Goal: Navigation & Orientation: Find specific page/section

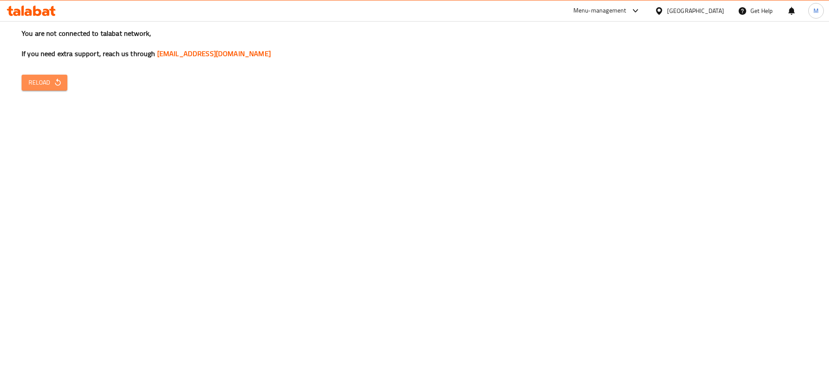
click at [55, 85] on icon "button" at bounding box center [58, 82] width 9 height 9
click at [38, 85] on span "Reload" at bounding box center [45, 82] width 32 height 11
click at [28, 11] on icon at bounding box center [31, 11] width 49 height 10
click at [43, 86] on span "Reload" at bounding box center [45, 82] width 32 height 11
click at [627, 10] on div "Menu-management" at bounding box center [600, 11] width 53 height 10
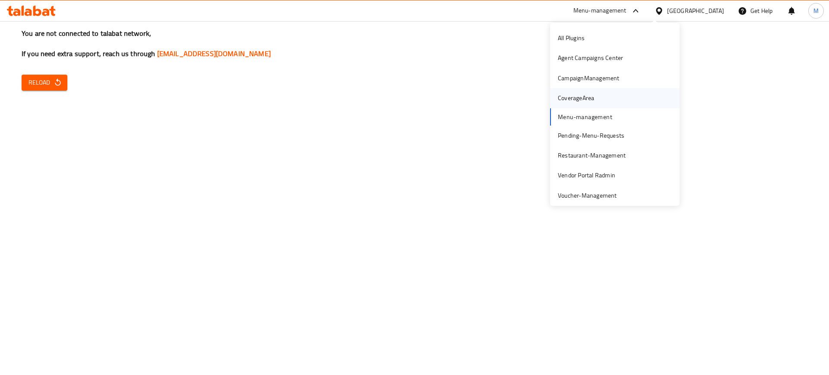
click at [572, 105] on div "CoverageArea" at bounding box center [576, 98] width 50 height 20
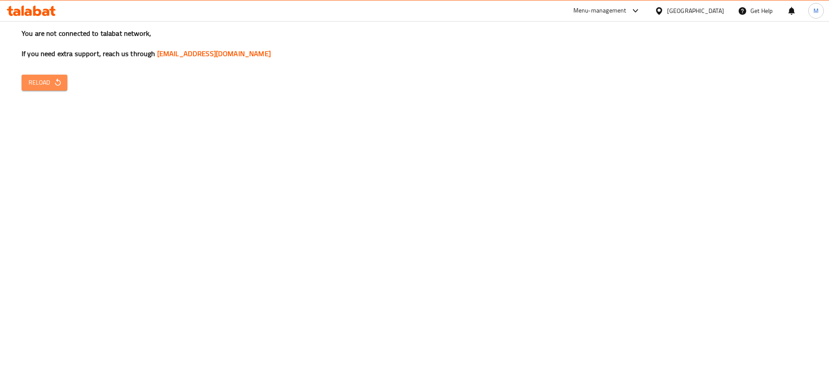
click at [51, 87] on span "Reload" at bounding box center [45, 82] width 32 height 11
click at [417, 56] on div "Restaurants Management Branches Search Branch Phone Version: 1.0.0 Get support …" at bounding box center [414, 38] width 35 height 35
click at [417, 157] on div "You are not connected to talabat network, If you need extra support, reach us t…" at bounding box center [414, 187] width 829 height 375
click at [627, 6] on div "Menu-management" at bounding box center [600, 11] width 53 height 10
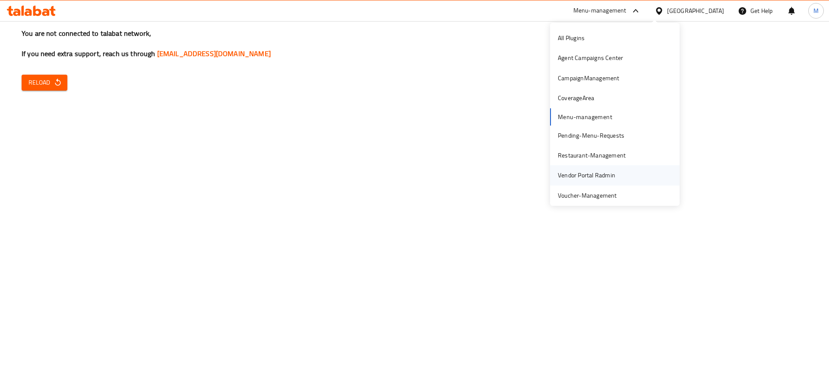
click at [601, 174] on div "Vendor Portal Radmin" at bounding box center [586, 176] width 57 height 10
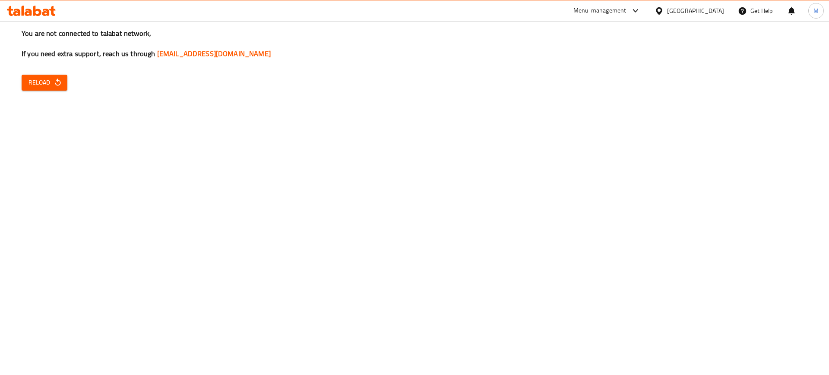
click at [44, 79] on span "Reload" at bounding box center [45, 82] width 32 height 11
